Goal: Information Seeking & Learning: Learn about a topic

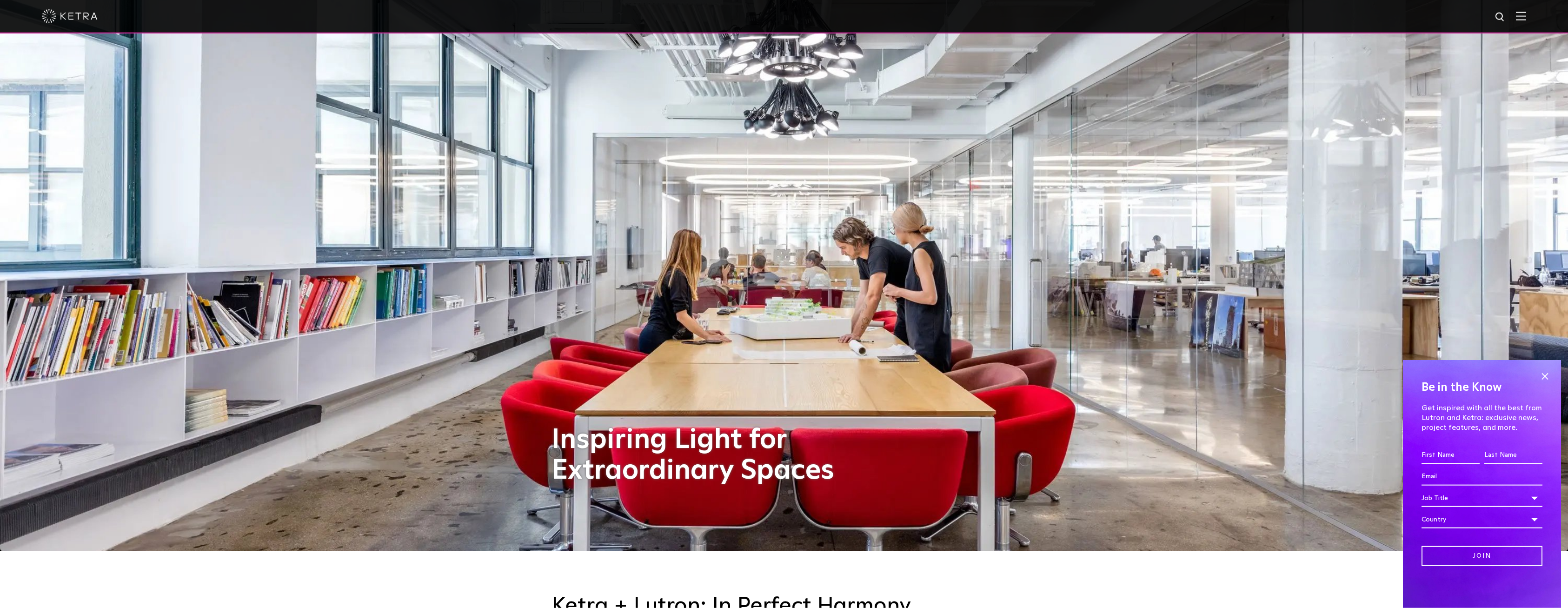
scroll to position [143, 0]
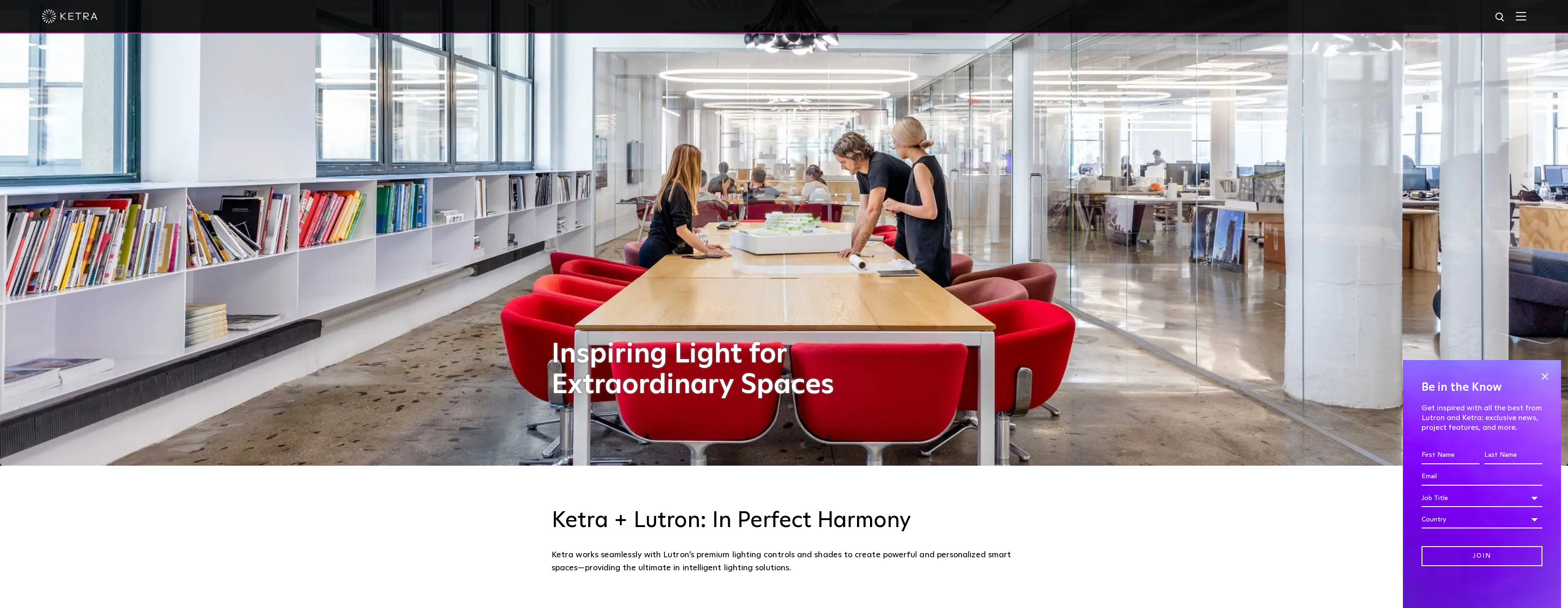
click at [1522, 141] on img at bounding box center [784, 161] width 1568 height 608
click at [1524, 19] on img at bounding box center [1521, 16] width 10 height 9
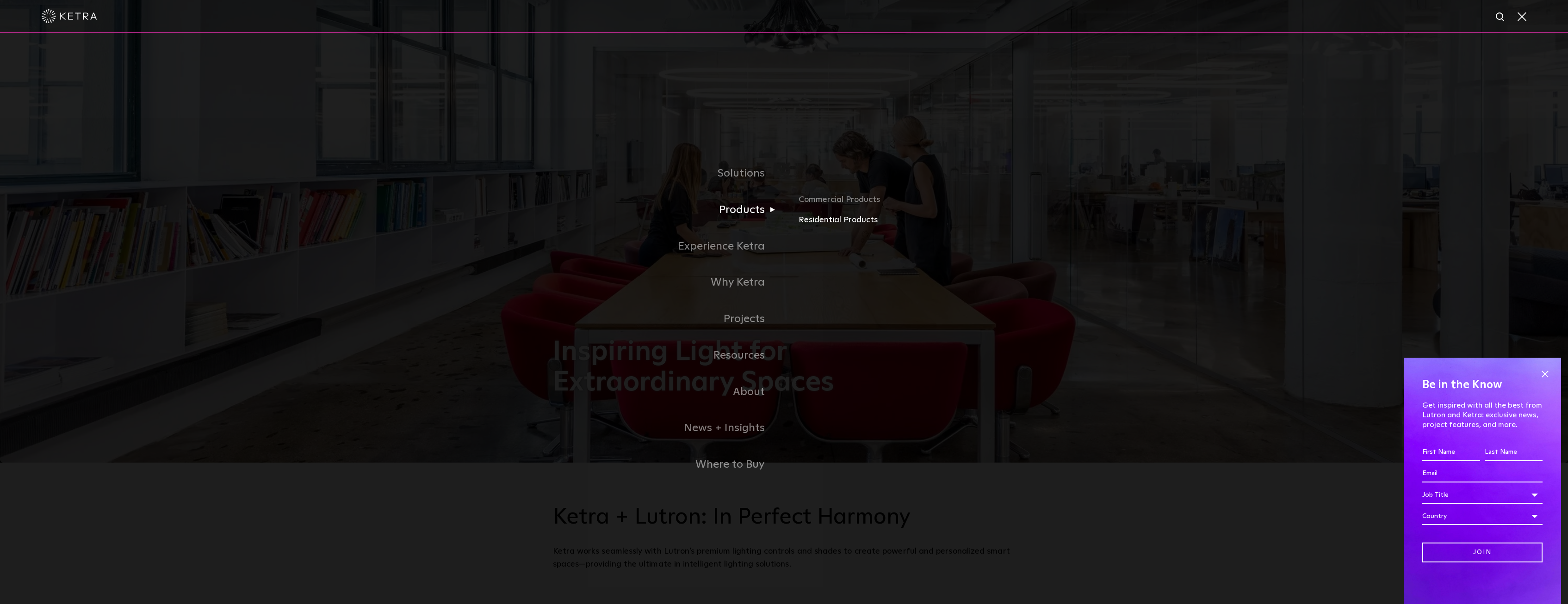
click at [853, 219] on link "Residential Products" at bounding box center [907, 220] width 217 height 13
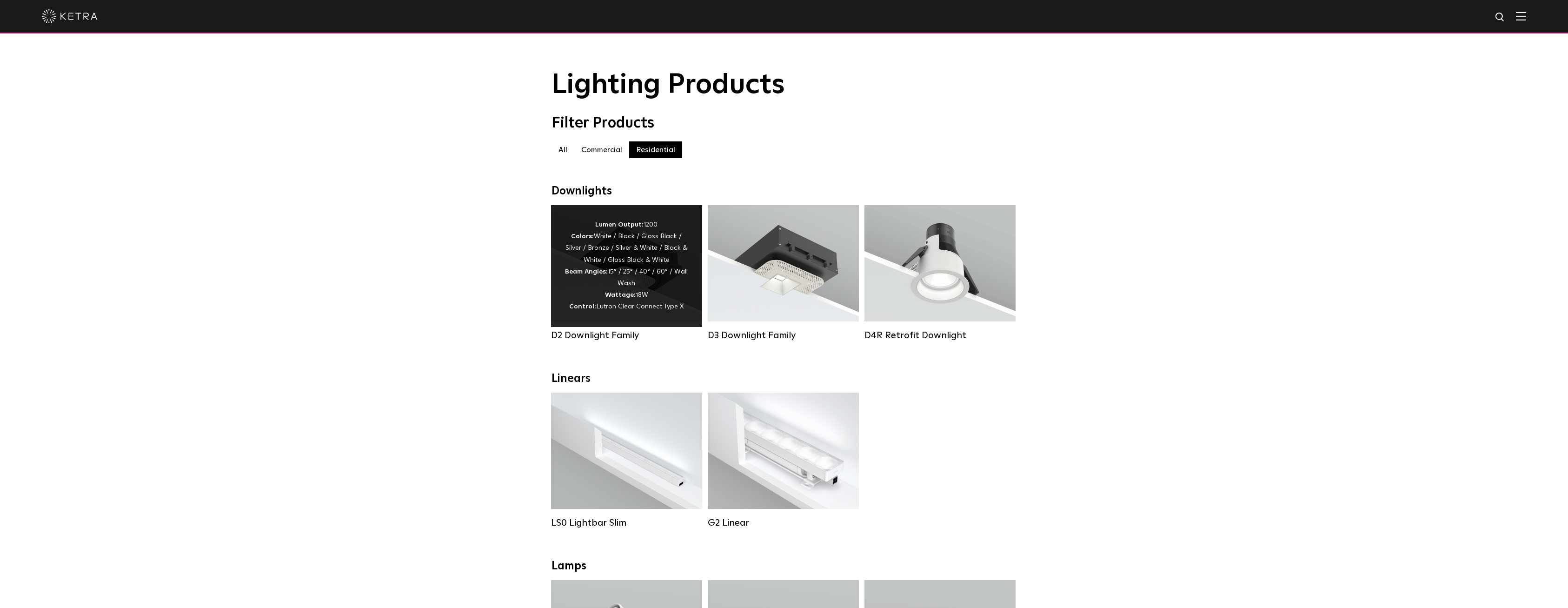
click at [668, 274] on div "Lumen Output: 1200 Colors: White / Black / Gloss Black / Silver / Bronze / Silv…" at bounding box center [626, 266] width 123 height 94
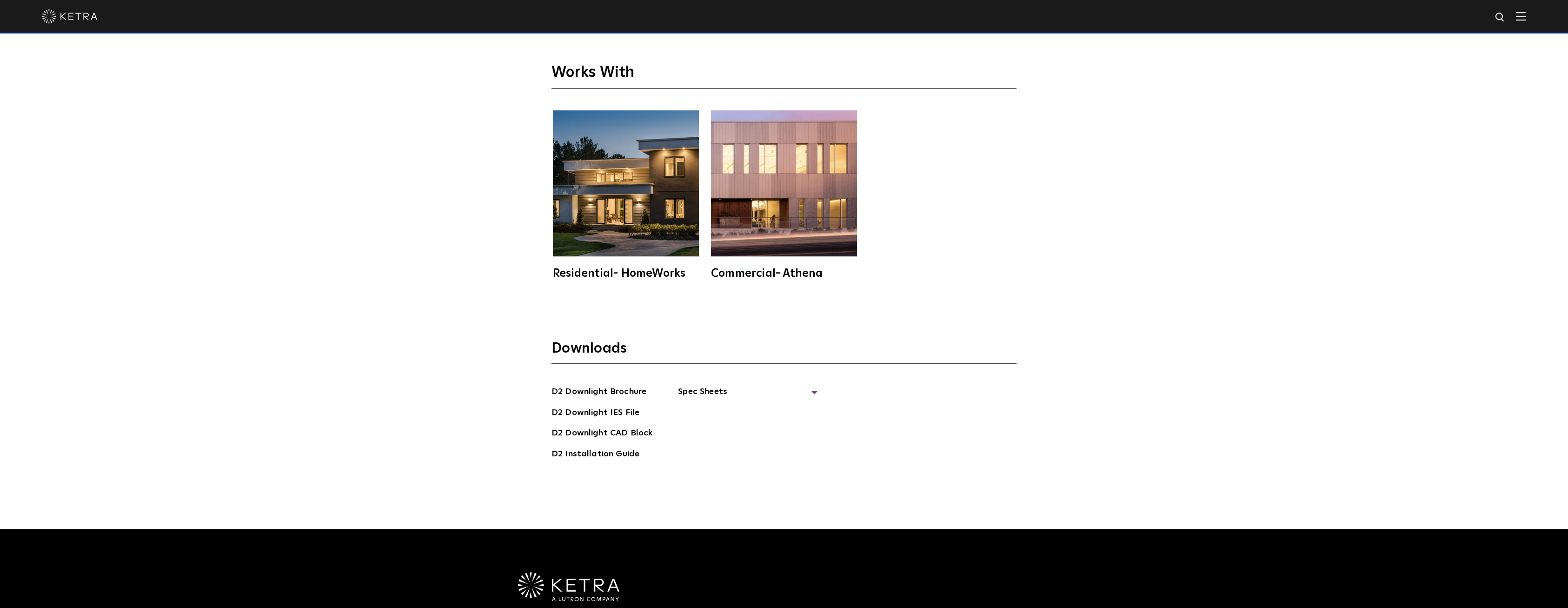
scroll to position [3276, 0]
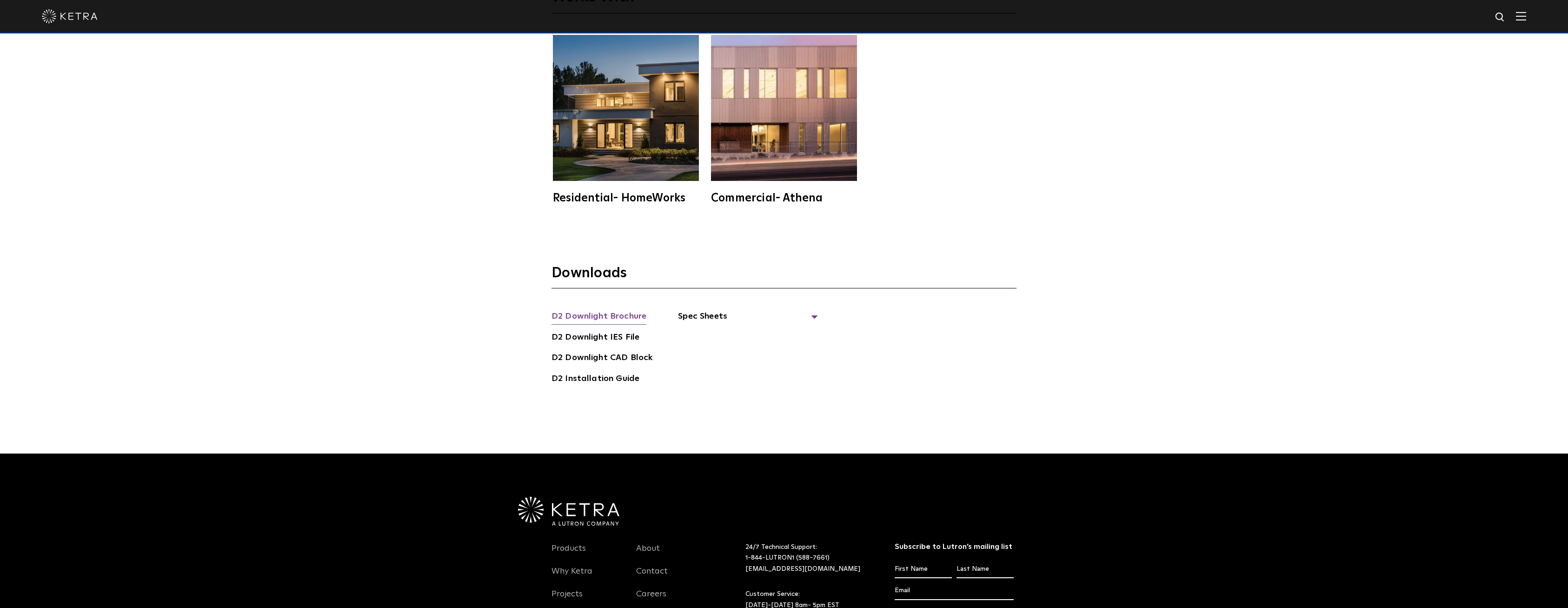
click at [628, 310] on link "D2 Downlight Brochure" at bounding box center [598, 317] width 95 height 15
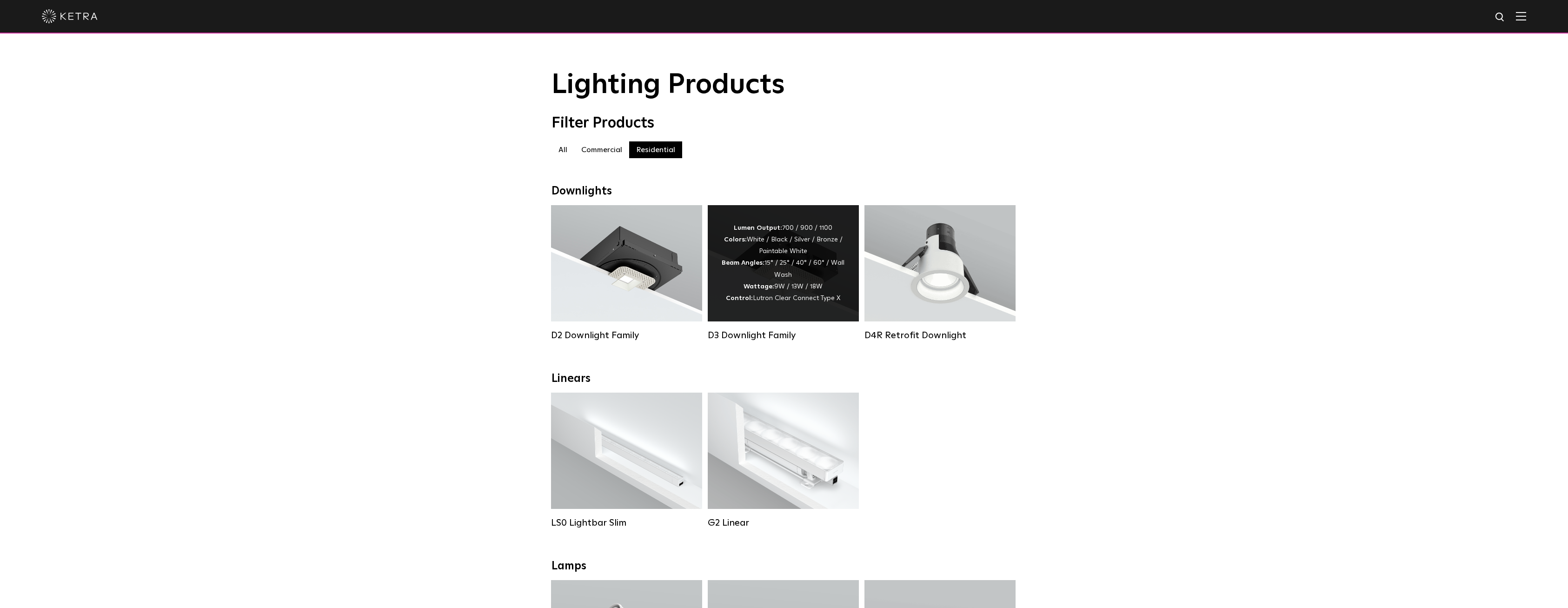
click at [776, 339] on div "D3 Downlight Family" at bounding box center [783, 336] width 151 height 11
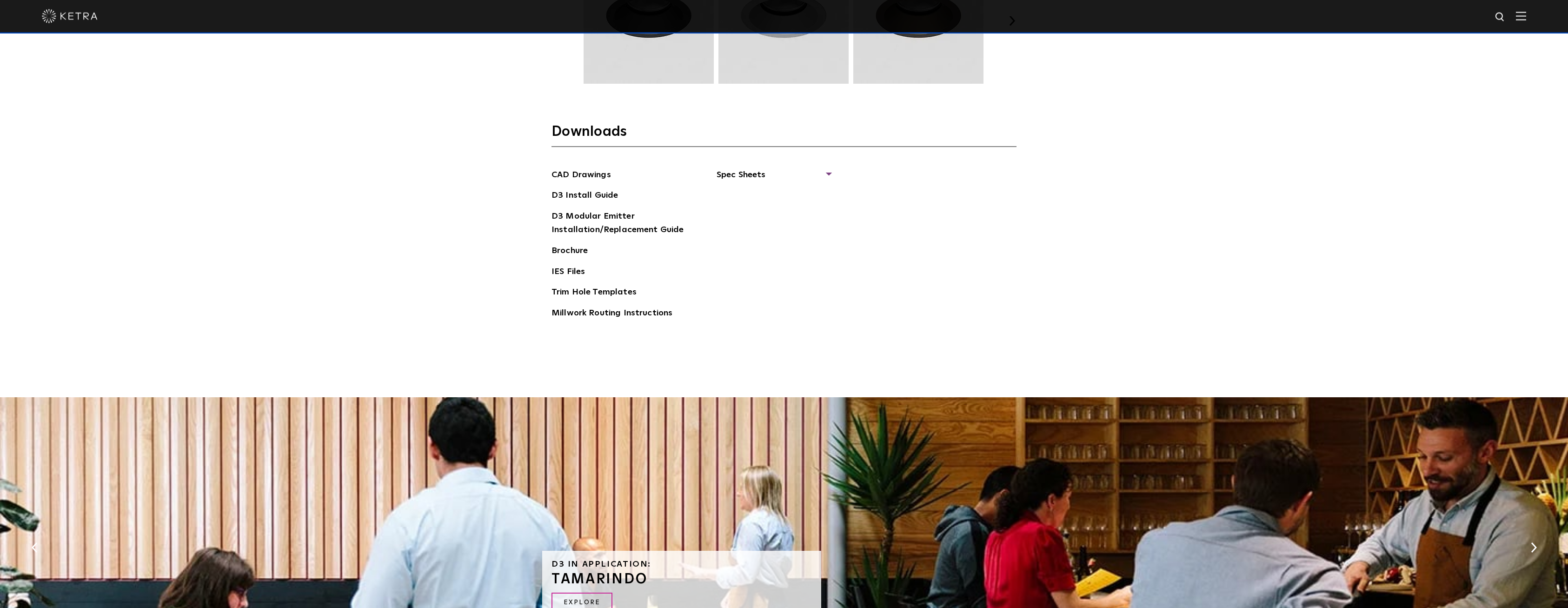
scroll to position [1602, 0]
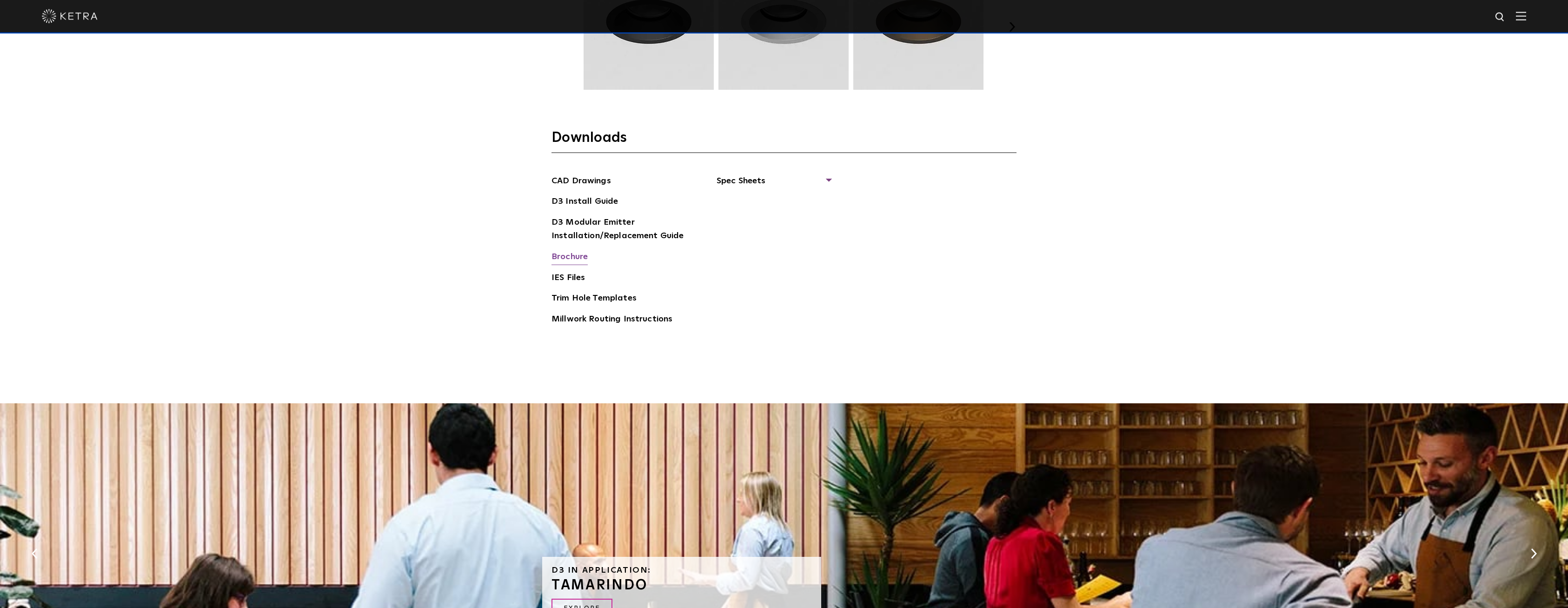
click at [577, 258] on link "Brochure" at bounding box center [569, 258] width 36 height 15
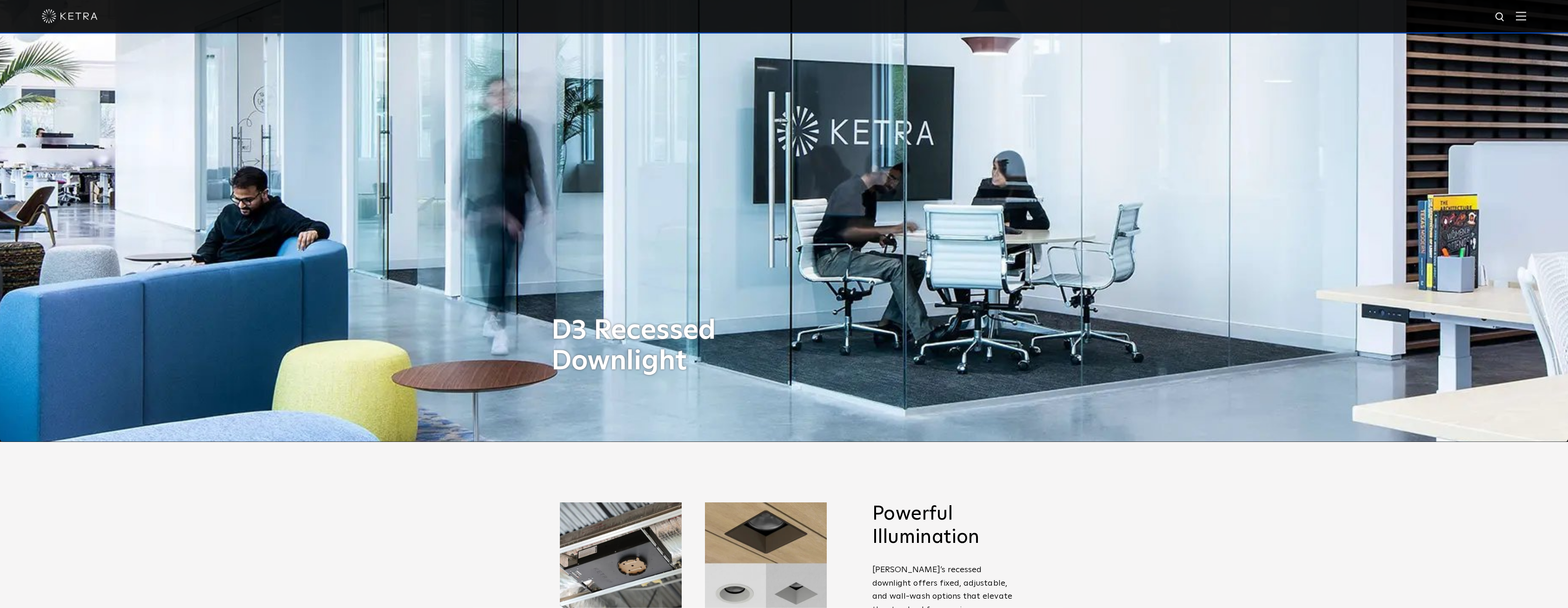
scroll to position [0, 0]
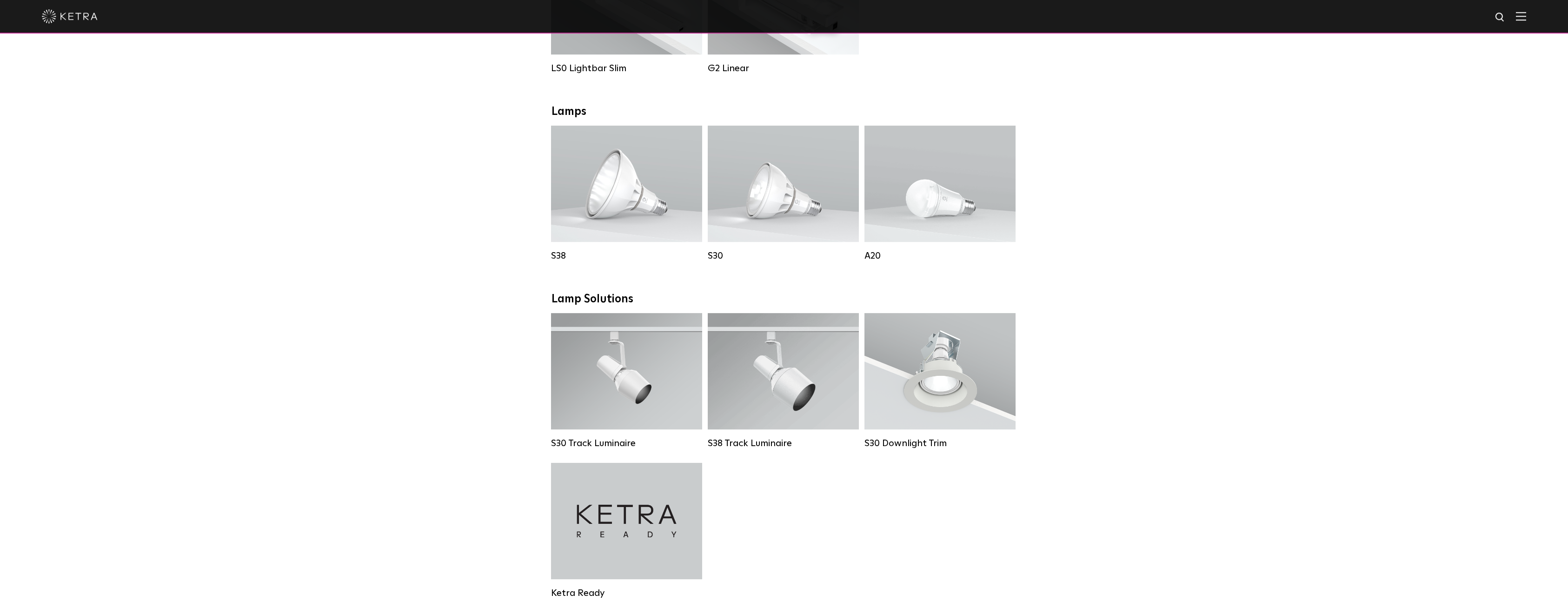
scroll to position [475, 0]
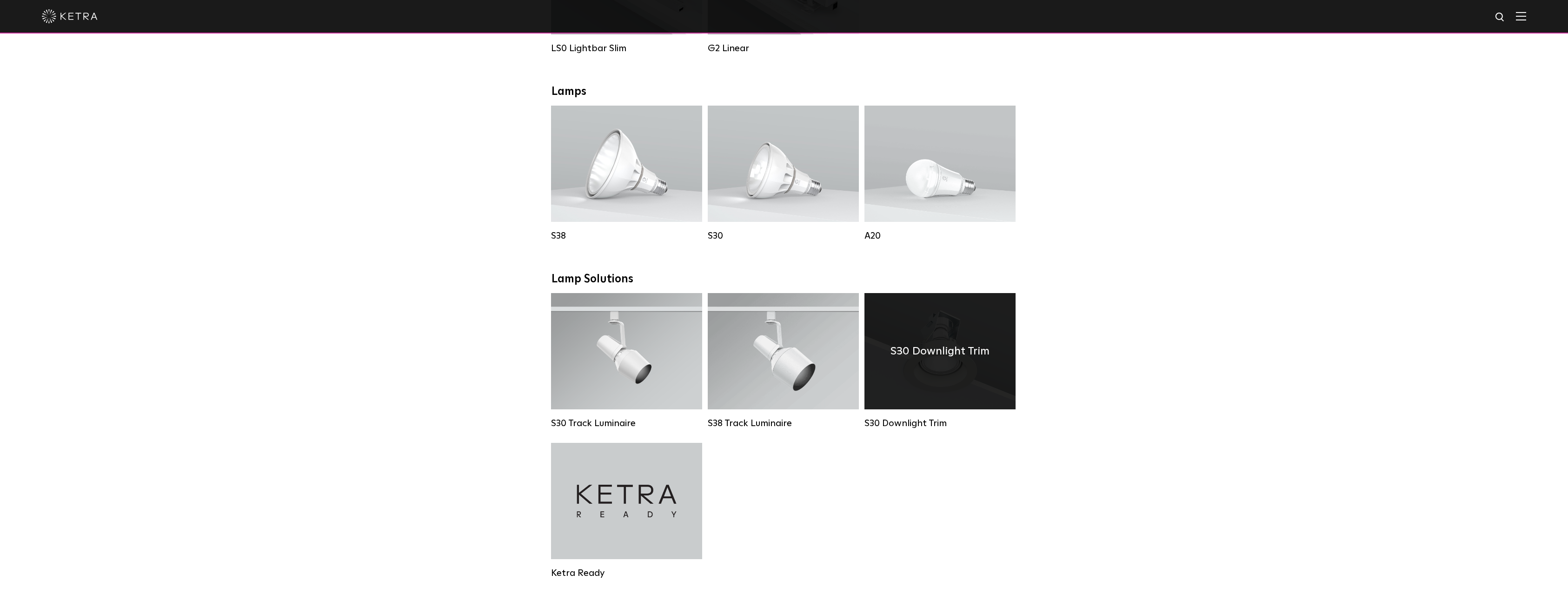
click at [951, 372] on div "S30 Downlight Trim" at bounding box center [940, 351] width 151 height 116
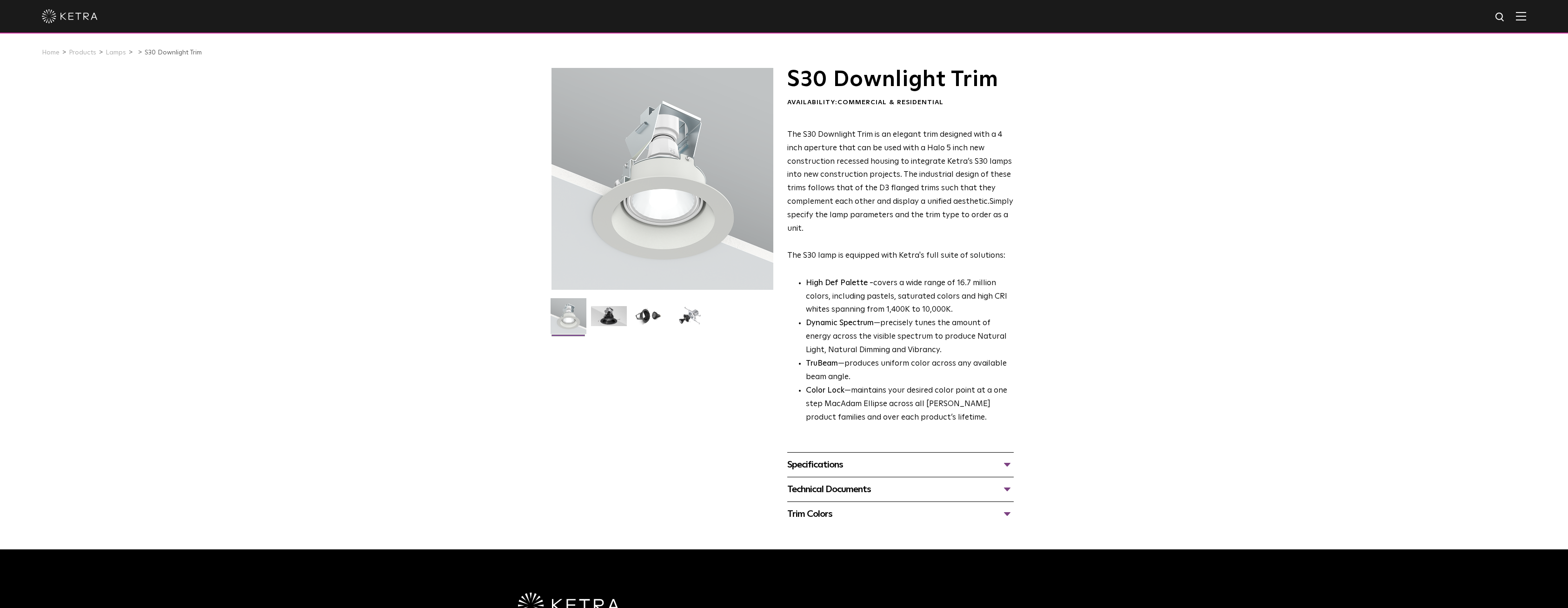
click at [1012, 464] on div "Specifications" at bounding box center [901, 465] width 226 height 15
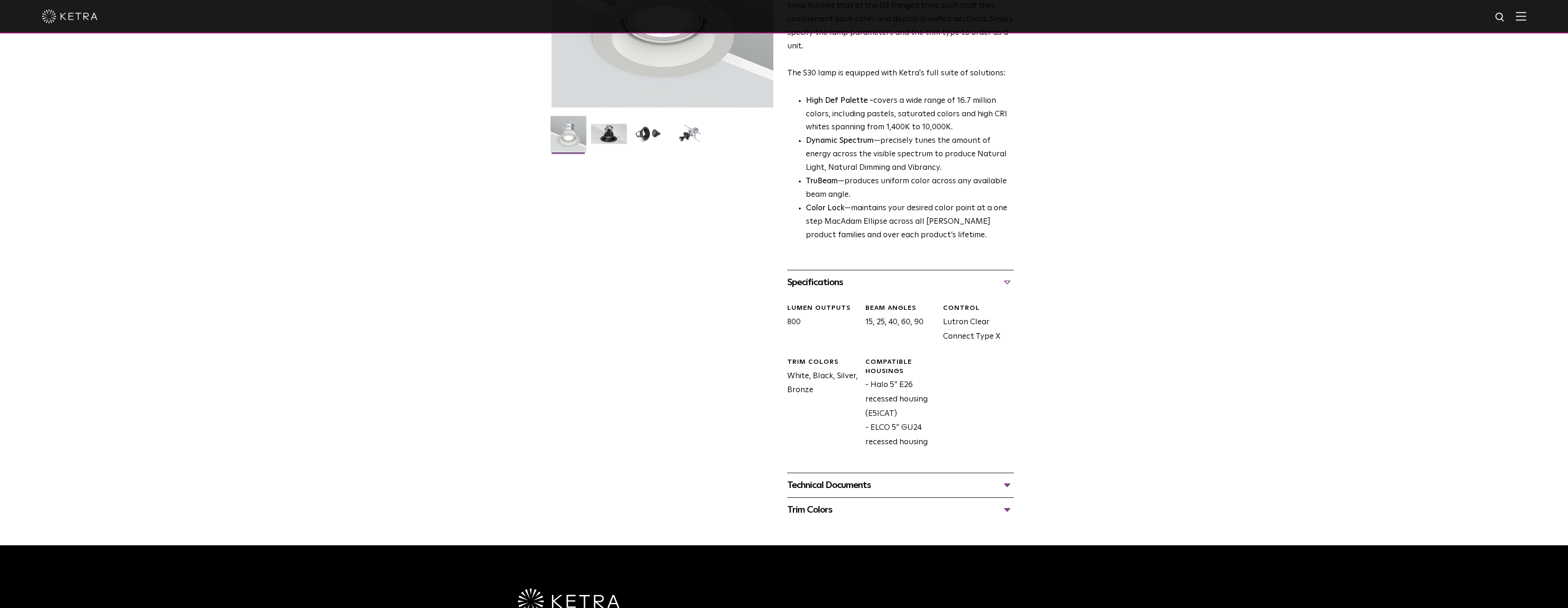
scroll to position [190, 0]
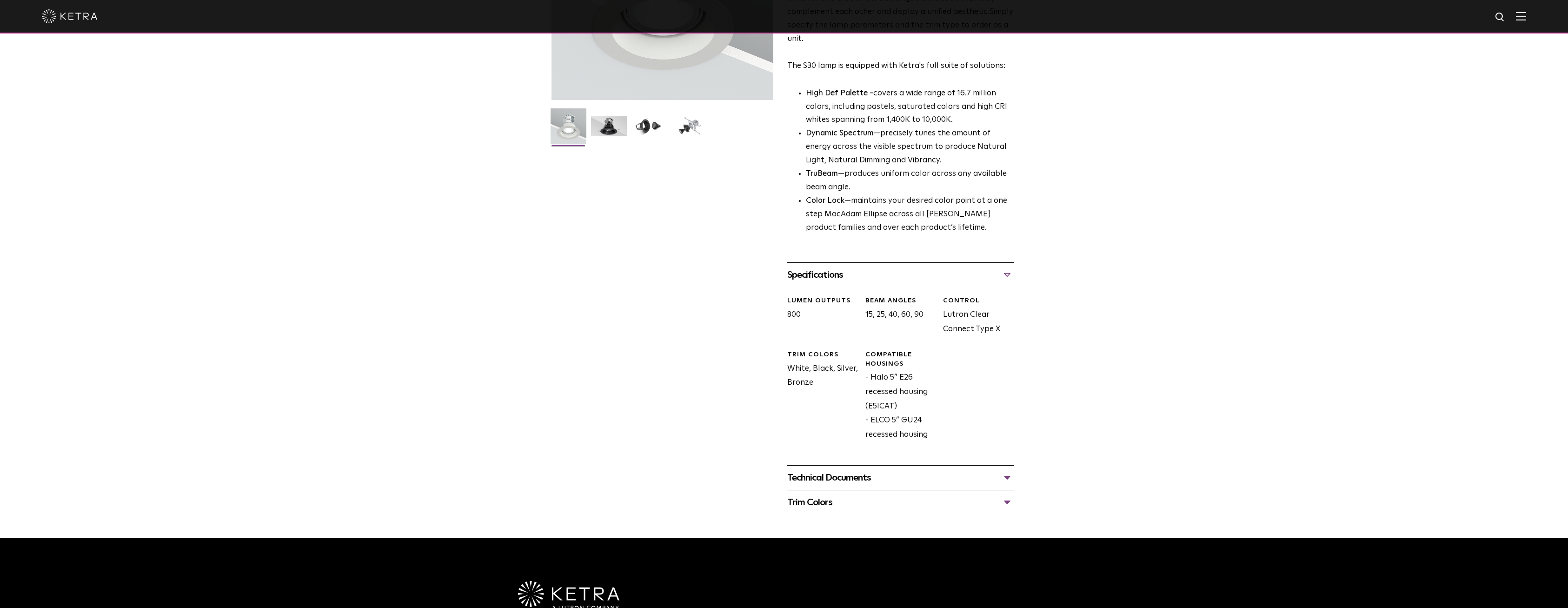
click at [1007, 481] on div "Technical Documents" at bounding box center [901, 478] width 226 height 15
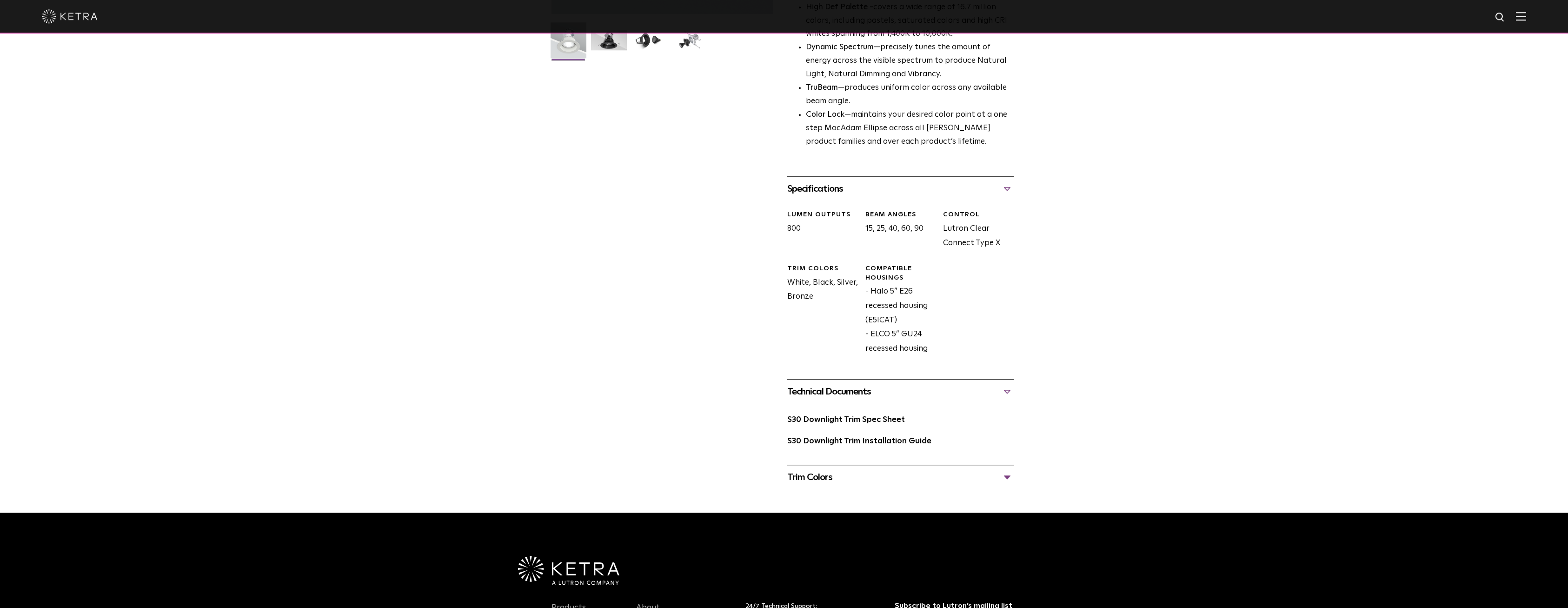
scroll to position [285, 0]
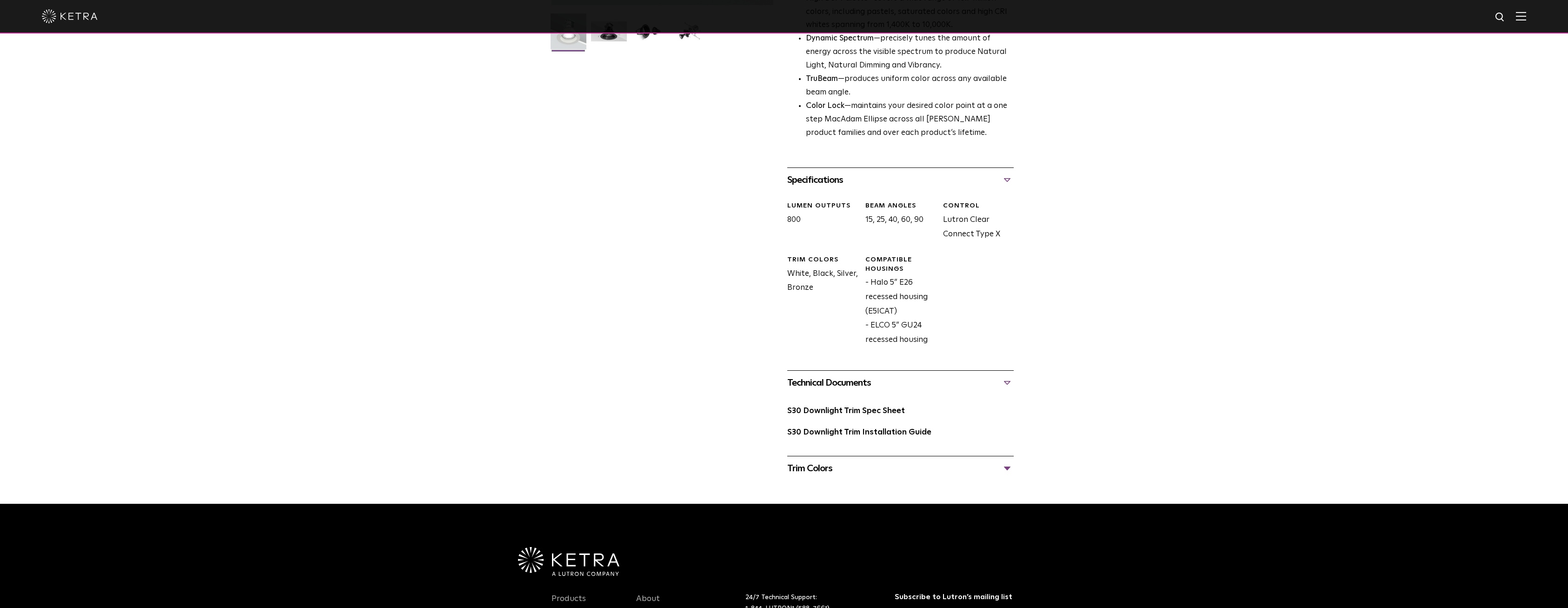
click at [1006, 468] on div "Trim Colors" at bounding box center [901, 468] width 226 height 15
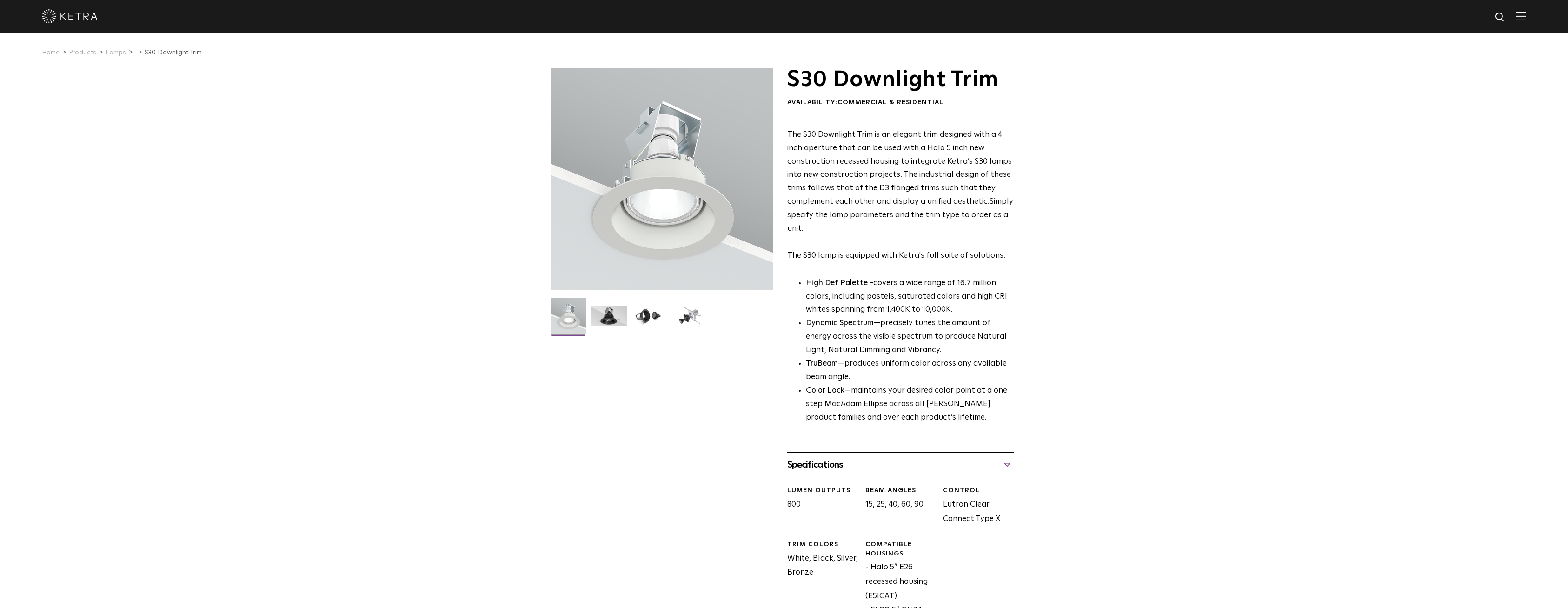
scroll to position [0, 0]
click at [614, 326] on img at bounding box center [609, 320] width 36 height 27
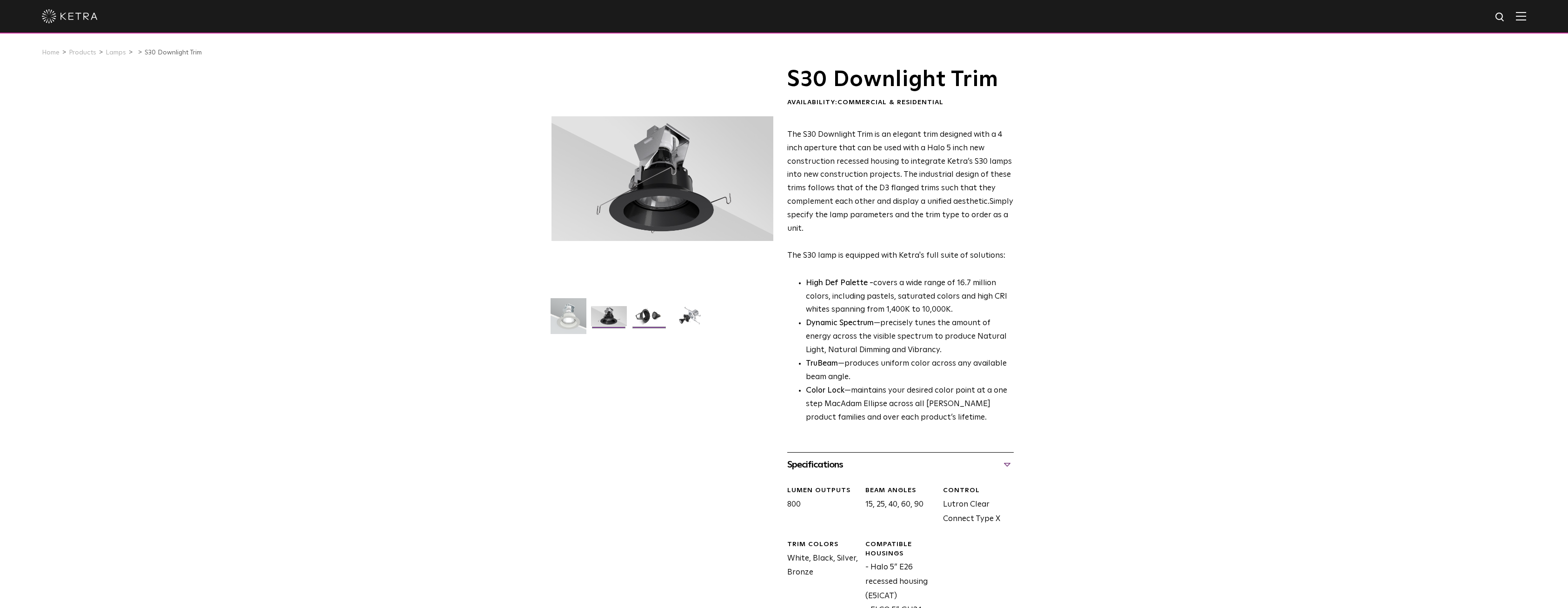
click at [650, 321] on img at bounding box center [649, 320] width 36 height 27
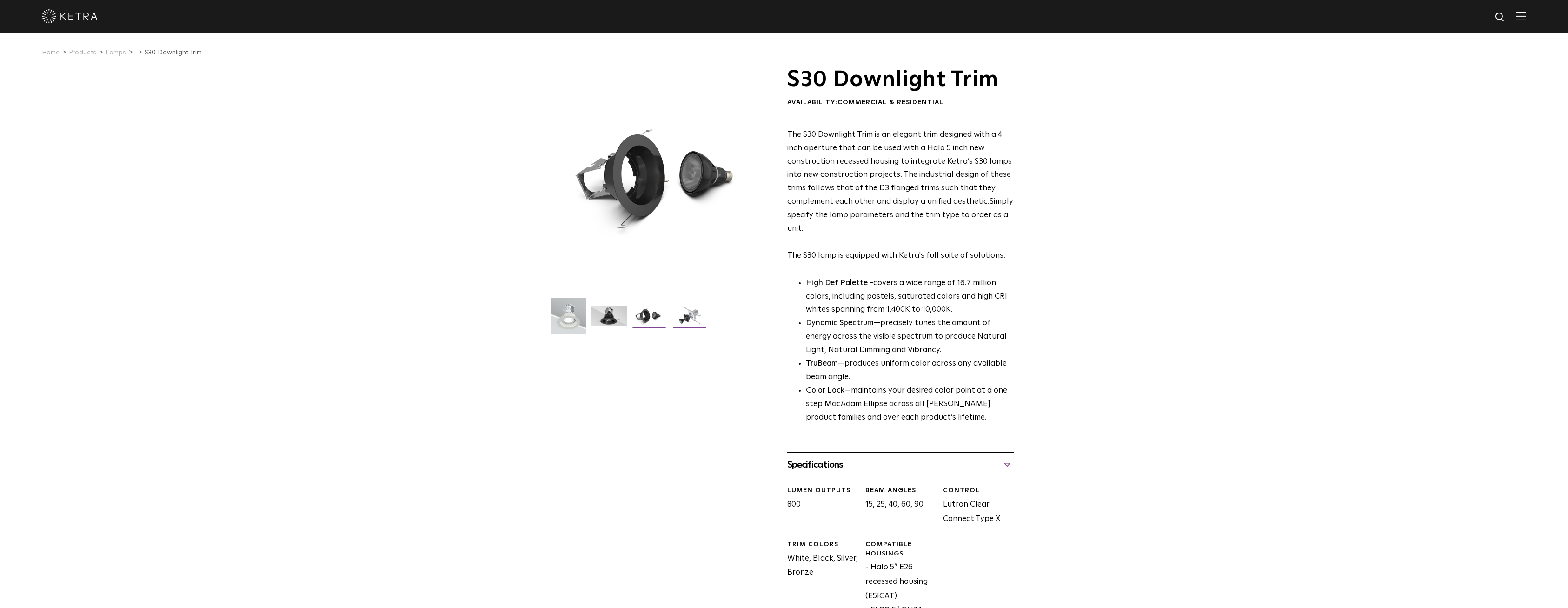
click at [686, 321] on img at bounding box center [689, 320] width 36 height 27
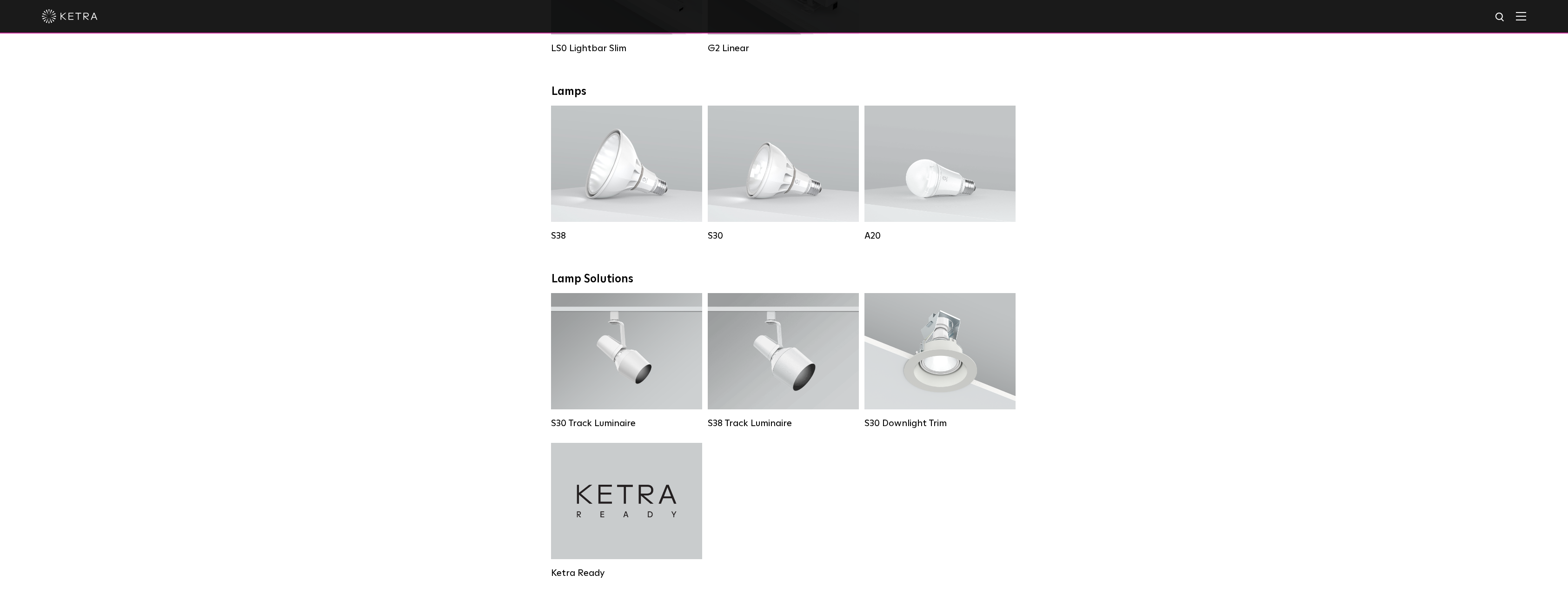
scroll to position [475, 0]
click at [1295, 403] on div "Downlights D2 Downlight Family Lumen Output: 1200 Colors: White / Black / Gloss…" at bounding box center [784, 357] width 1568 height 1295
